Goal: Information Seeking & Learning: Learn about a topic

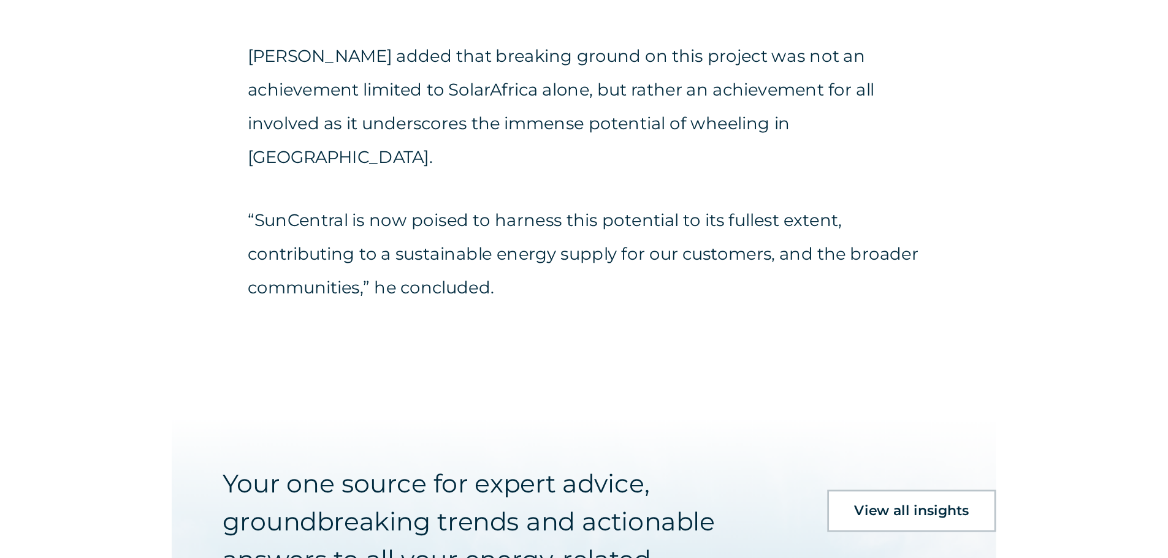
scroll to position [3239, 0]
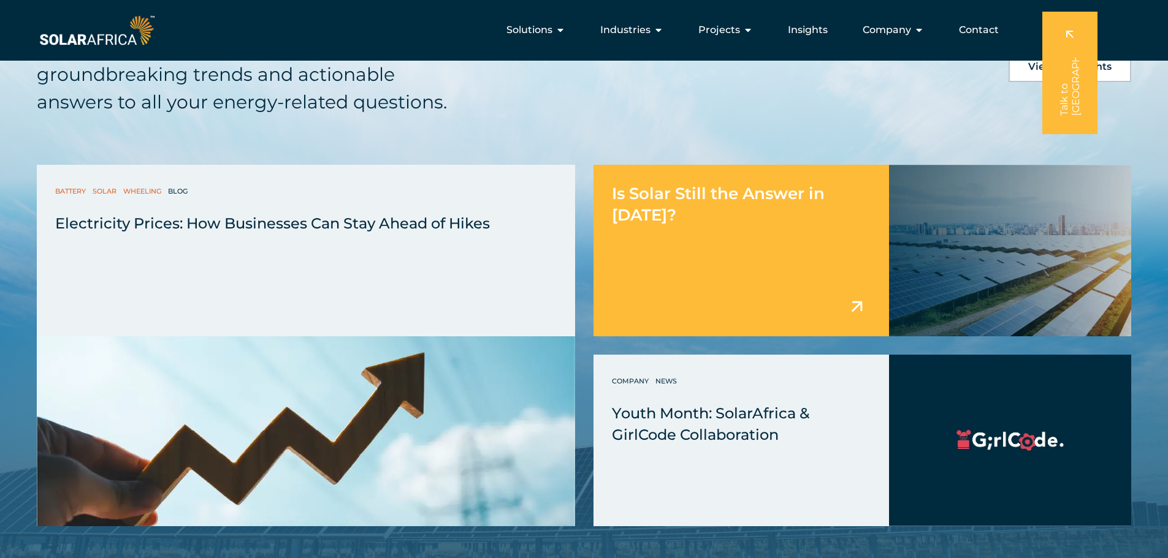
click at [719, 233] on div "Is Solar Still the Answer in [DATE]?" at bounding box center [741, 251] width 296 height 172
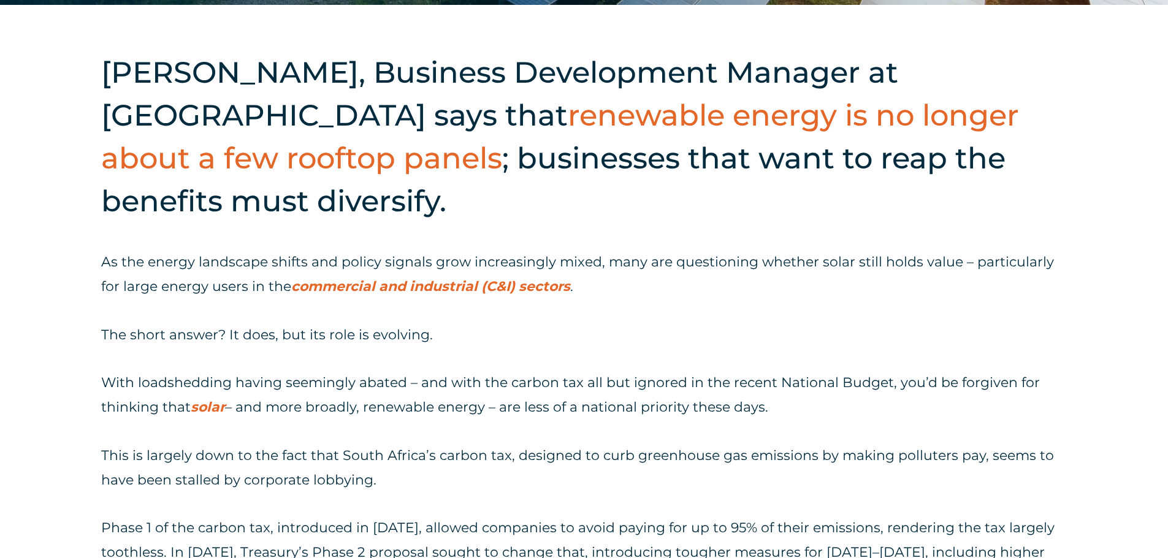
scroll to position [613, 0]
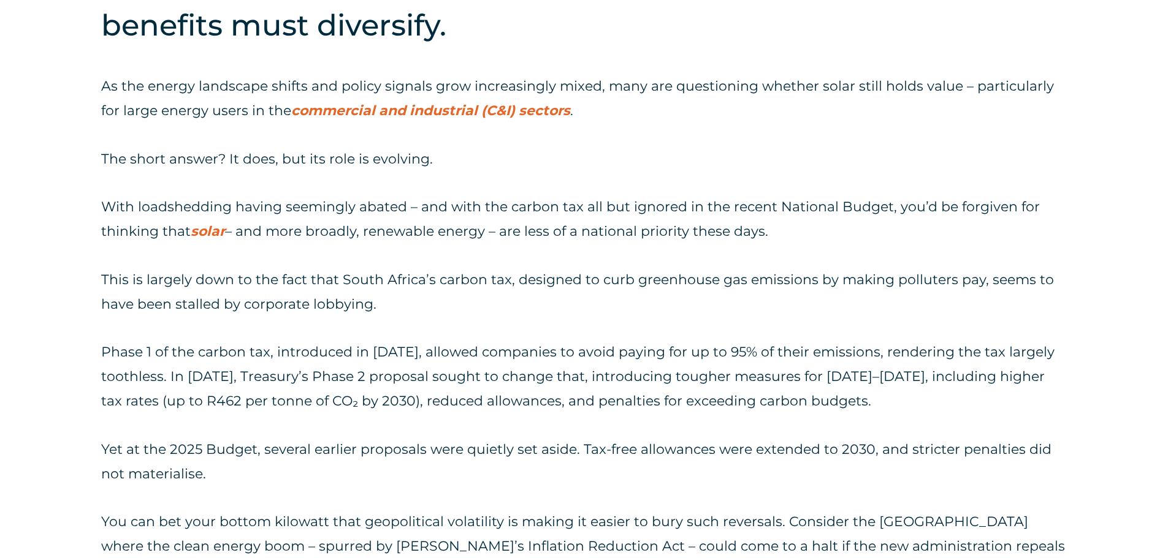
drag, startPoint x: 563, startPoint y: 189, endPoint x: 553, endPoint y: 220, distance: 32.4
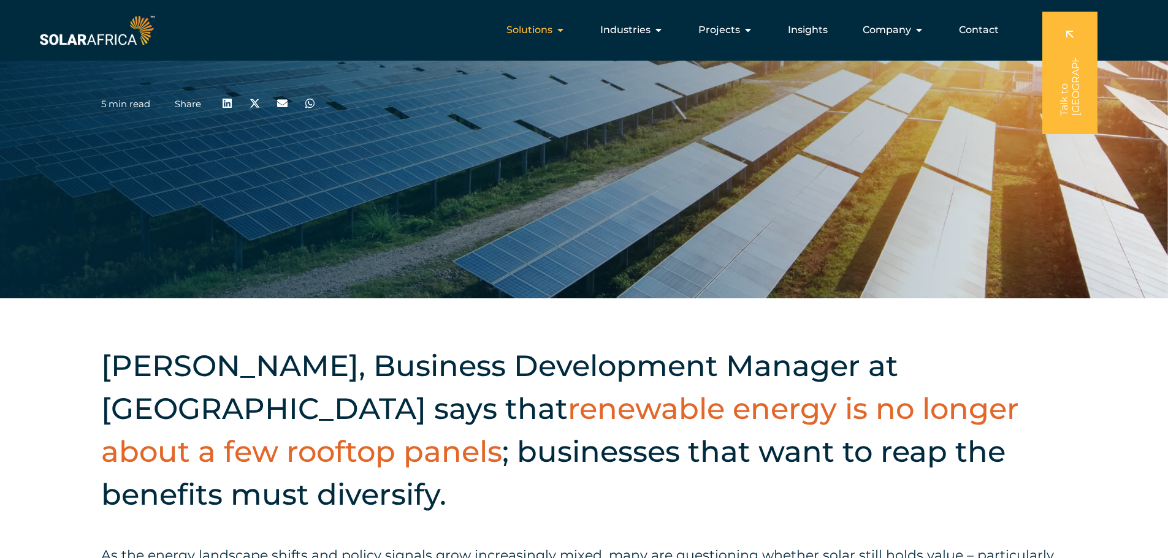
scroll to position [0, 0]
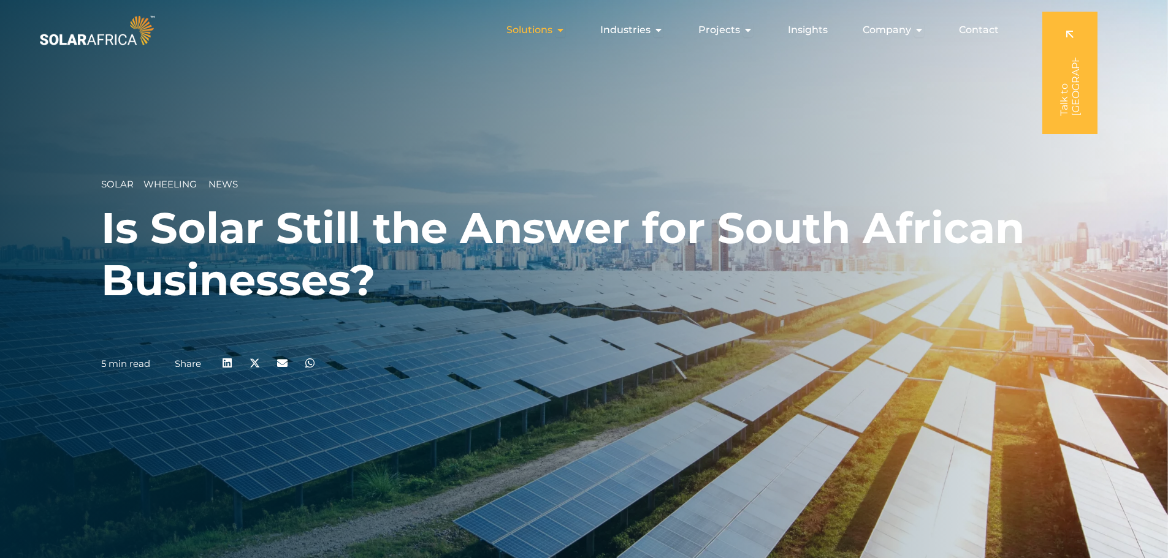
drag, startPoint x: 582, startPoint y: 444, endPoint x: 549, endPoint y: 32, distance: 412.6
click at [912, 37] on div "Company Close Company Open Company" at bounding box center [893, 30] width 81 height 25
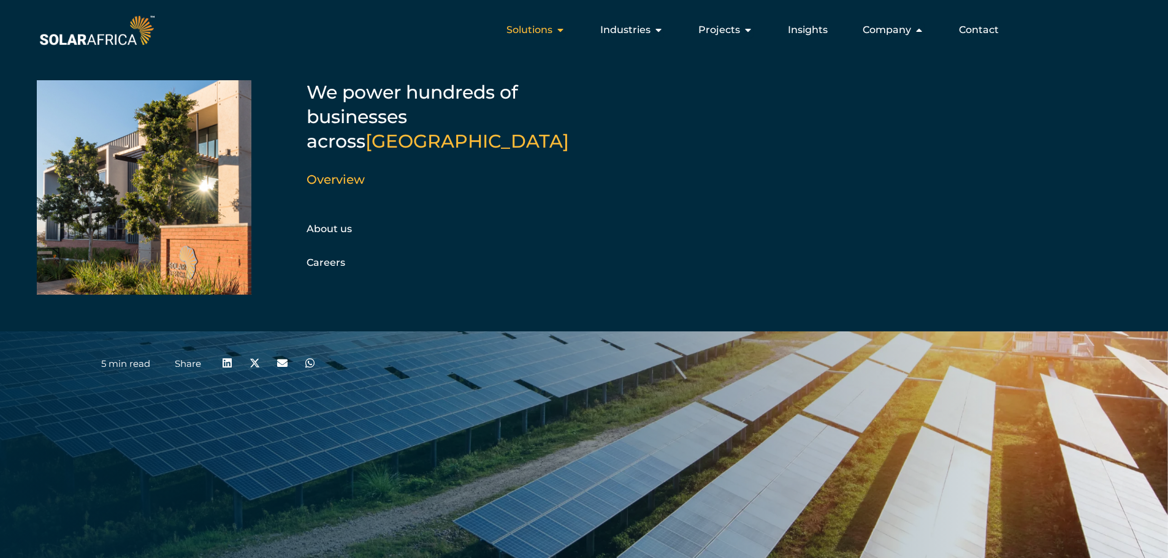
click at [566, 37] on div "Solutions Close Solutions Open Solutions" at bounding box center [536, 30] width 78 height 25
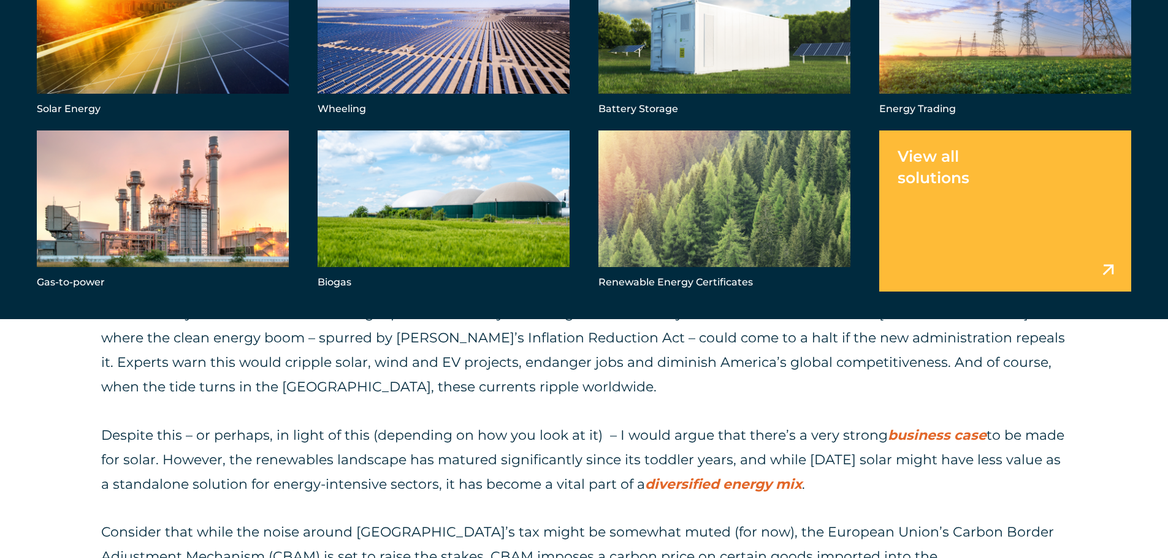
scroll to position [981, 0]
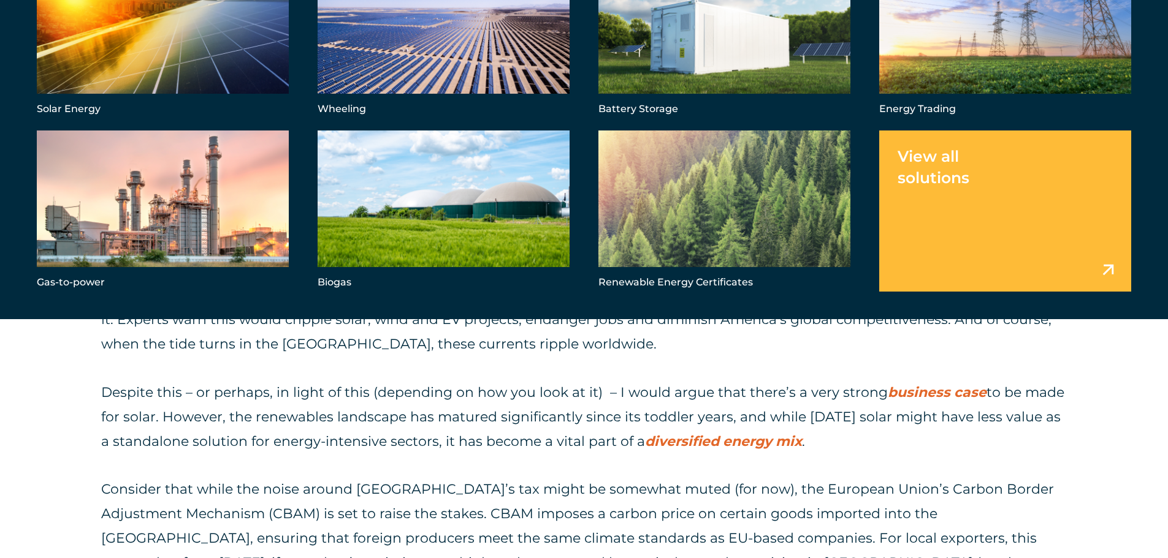
click at [597, 419] on p "Despite this – or perhaps, in light of this (depending on how you look at it) –…" at bounding box center [584, 418] width 966 height 74
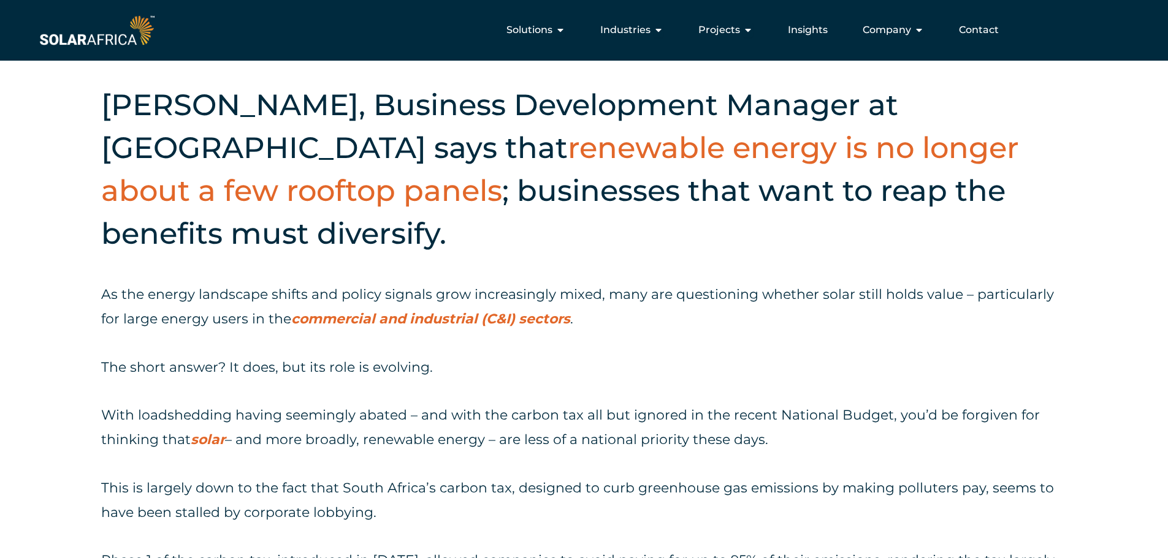
scroll to position [0, 0]
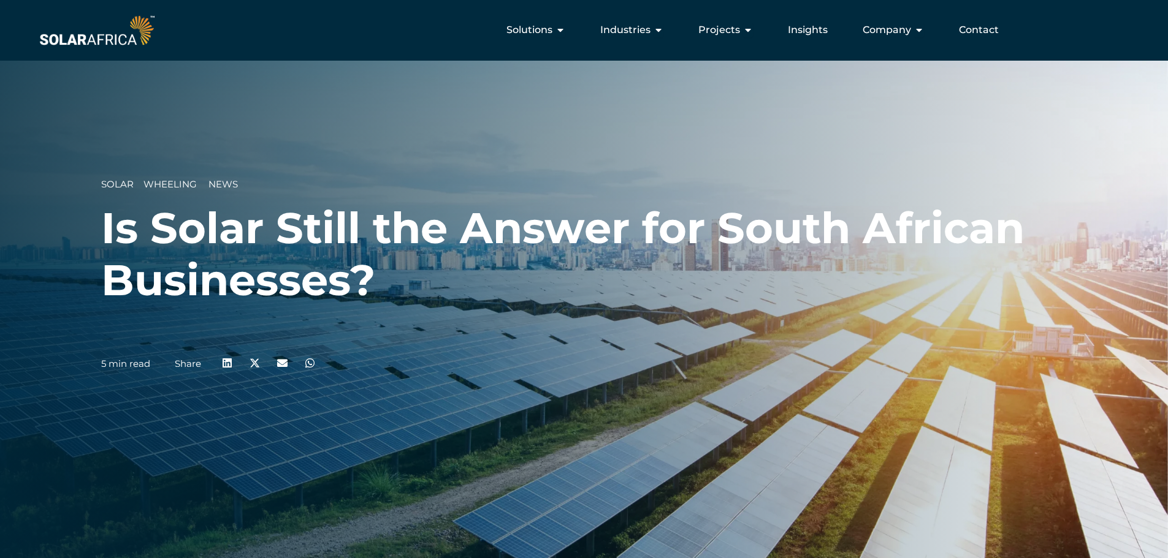
drag, startPoint x: 509, startPoint y: 337, endPoint x: 532, endPoint y: 172, distance: 167.1
click at [648, 31] on span "Industries" at bounding box center [625, 30] width 50 height 15
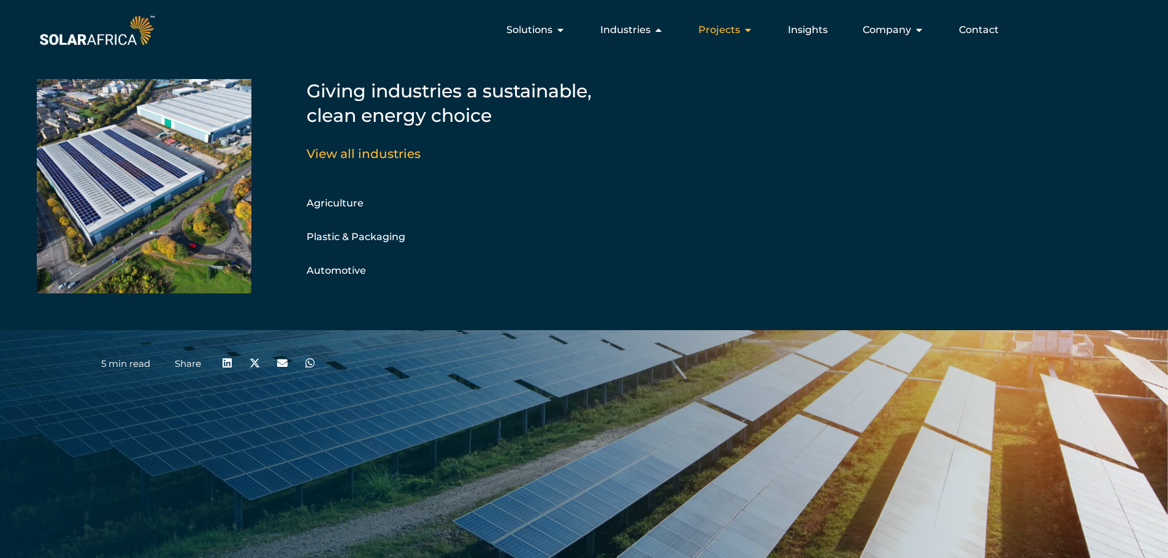
click at [747, 32] on icon "Menu" at bounding box center [748, 30] width 10 height 10
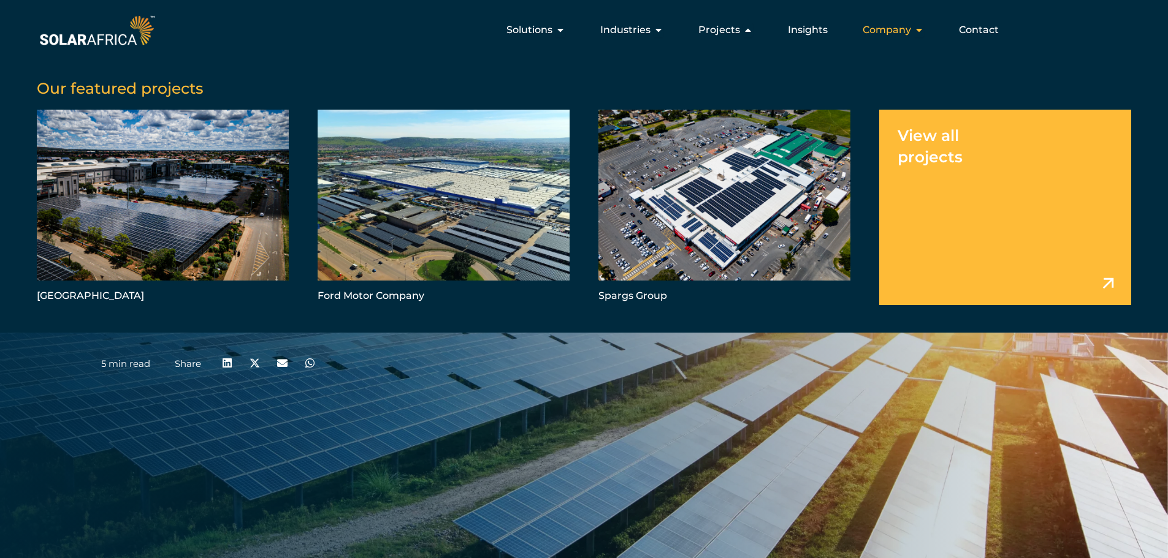
click at [916, 36] on button "Close Company Open Company" at bounding box center [919, 30] width 10 height 15
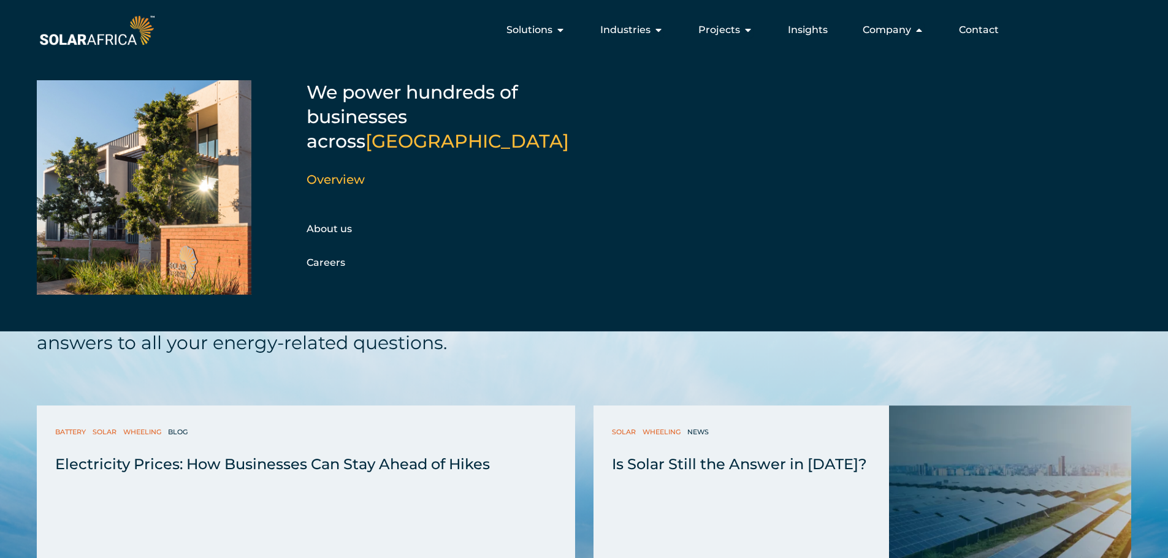
scroll to position [1969, 0]
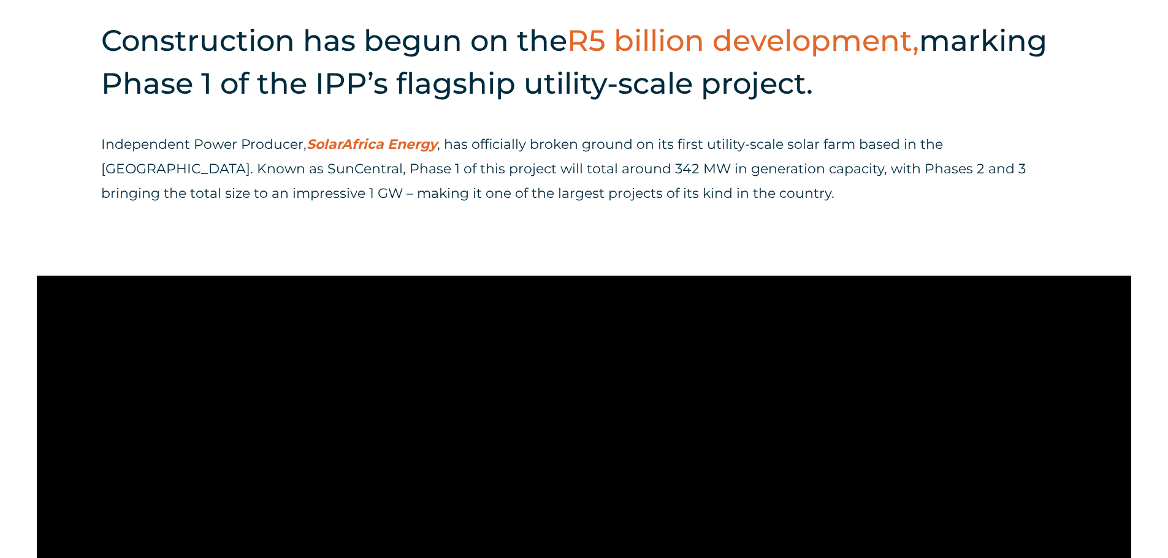
scroll to position [613, 0]
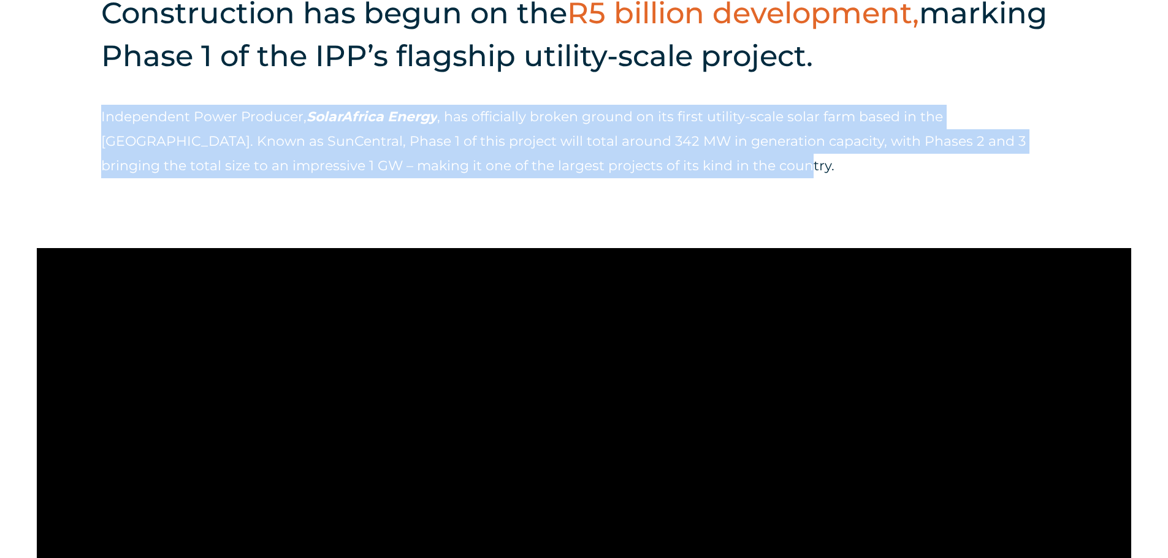
drag, startPoint x: 95, startPoint y: 115, endPoint x: 707, endPoint y: 182, distance: 616.1
click at [707, 182] on div "Construction has begun on the R5 billion development, marking Phase 1 of the IP…" at bounding box center [584, 96] width 1168 height 303
copy p "Independent Power Producer, SolarAfrica Energy , has officially broken ground o…"
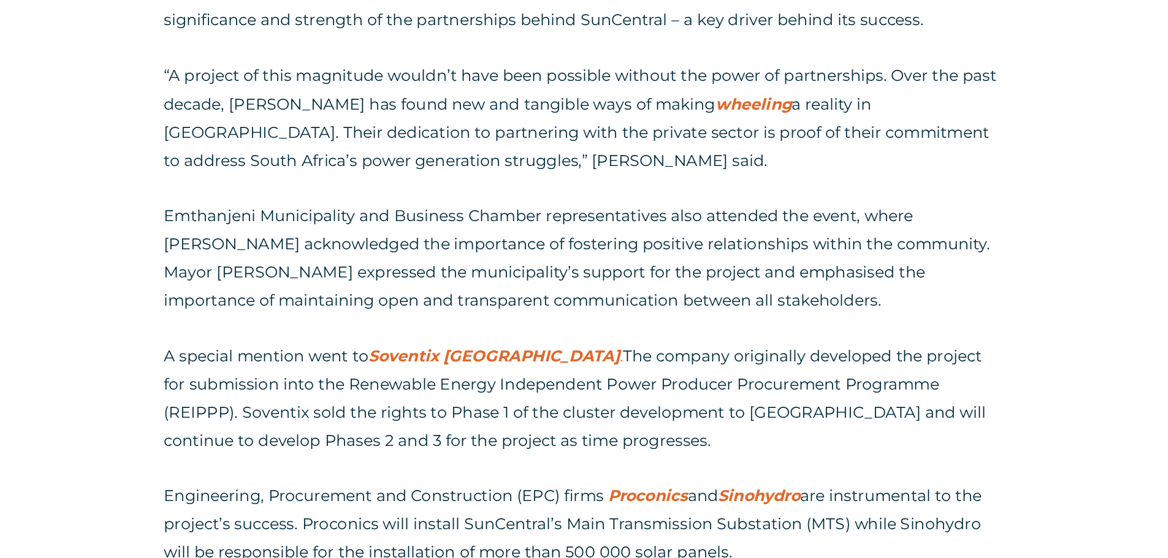
scroll to position [1633, 0]
